Goal: Transaction & Acquisition: Purchase product/service

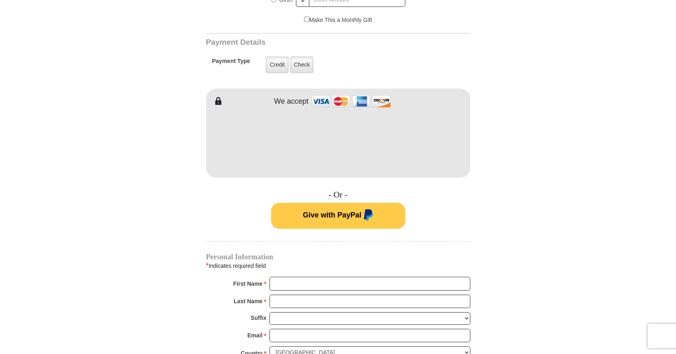
scroll to position [415, 0]
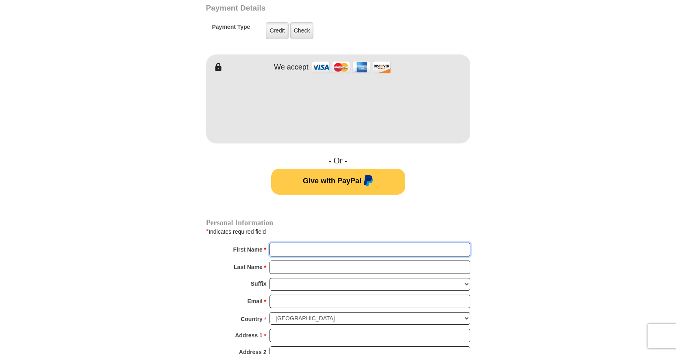
click at [306, 245] on input "First Name *" at bounding box center [370, 250] width 201 height 14
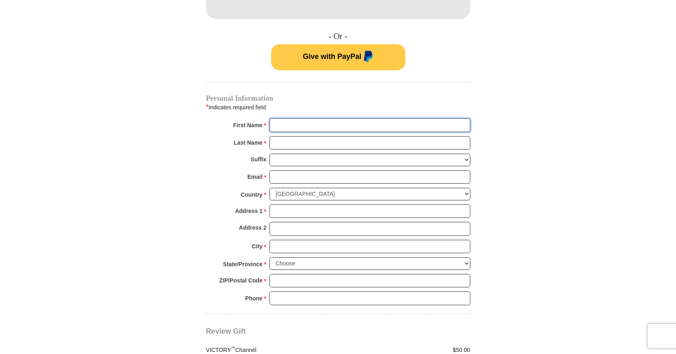
scroll to position [567, 0]
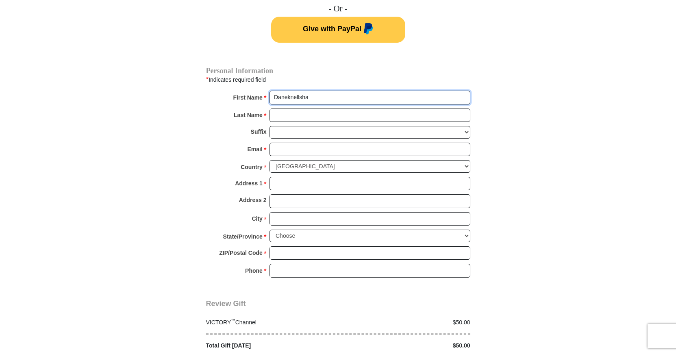
type input "Daneknellsha"
click at [295, 109] on input "Last Name *" at bounding box center [370, 116] width 201 height 14
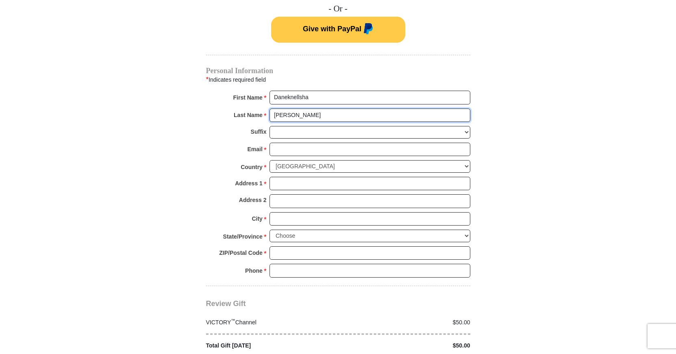
type input "[PERSON_NAME]"
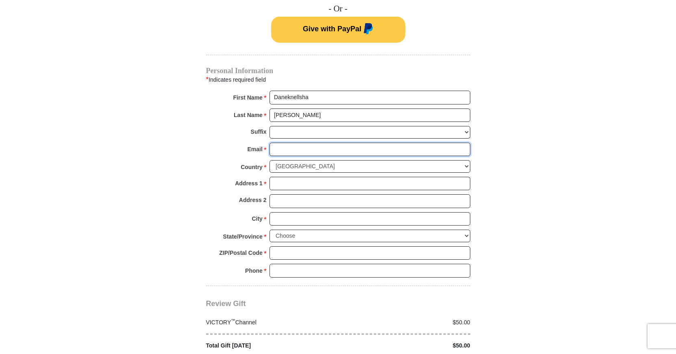
click at [295, 143] on input "Email *" at bounding box center [370, 150] width 201 height 14
type input "[EMAIL_ADDRESS][DOMAIN_NAME]"
click at [278, 177] on input "Address 1 *" at bounding box center [370, 184] width 201 height 14
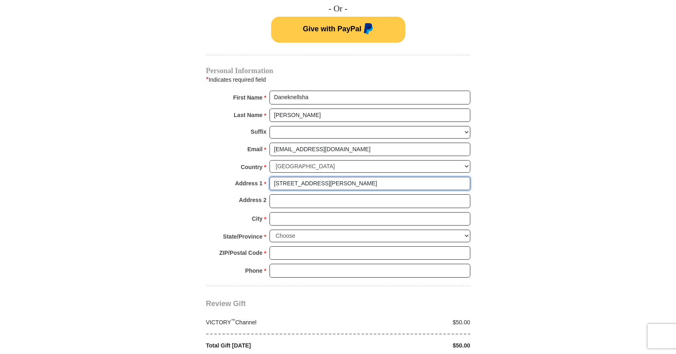
type input "[STREET_ADDRESS][PERSON_NAME]"
click at [285, 194] on input "Address 2" at bounding box center [370, 201] width 201 height 14
type input "Apt. H"
click at [274, 212] on input "City *" at bounding box center [370, 219] width 201 height 14
type input "[PERSON_NAME]"
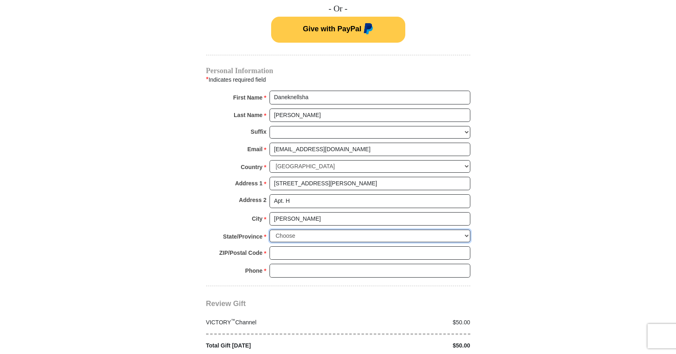
click at [270, 230] on select "Choose [US_STATE] [US_STATE] [US_STATE] [US_STATE] [US_STATE] Armed Forces Amer…" at bounding box center [370, 236] width 201 height 13
select select "NC"
click option "[US_STATE]" at bounding box center [0, 0] width 0 height 0
click at [286, 246] on input "ZIP/Postal Code *" at bounding box center [370, 253] width 201 height 14
type input "27101"
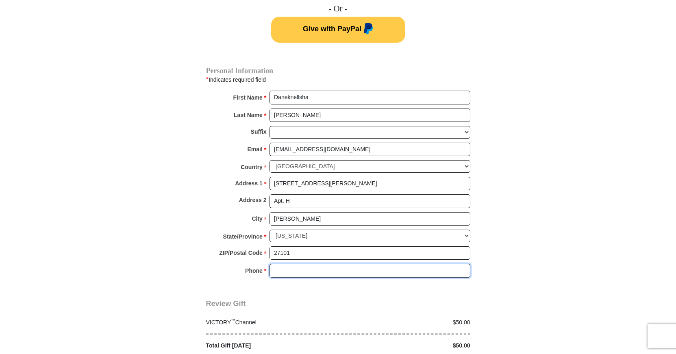
click at [292, 264] on input "Phone * *" at bounding box center [370, 271] width 201 height 14
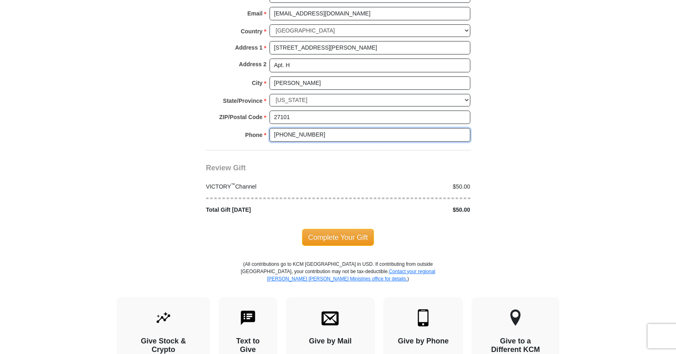
scroll to position [719, 0]
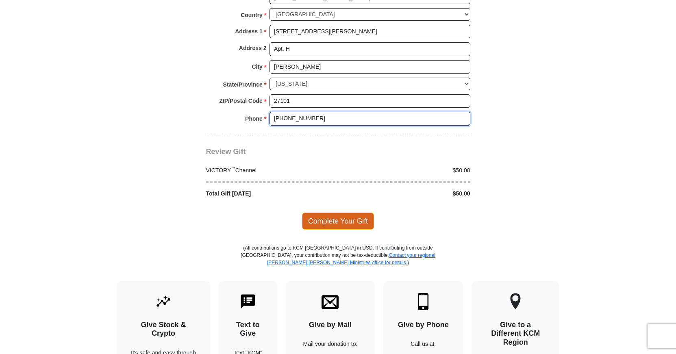
type input "[PHONE_NUMBER]"
click at [359, 213] on span "Complete Your Gift" at bounding box center [338, 221] width 72 height 17
